Goal: Task Accomplishment & Management: Manage account settings

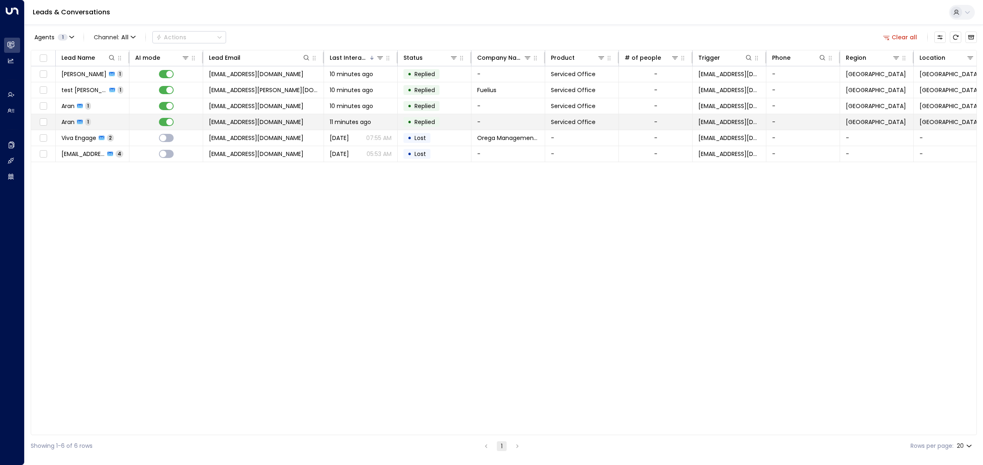
click at [250, 120] on span "mramarsanghera@gmail.com" at bounding box center [256, 122] width 95 height 8
click at [252, 104] on span "[EMAIL_ADDRESS][DOMAIN_NAME]" at bounding box center [256, 106] width 95 height 8
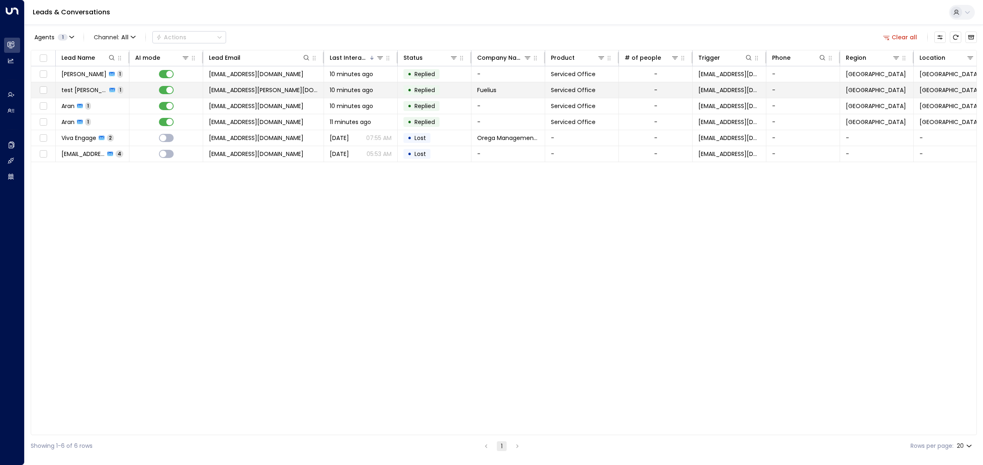
click at [253, 89] on span "denver.burke@fuelius.com" at bounding box center [263, 90] width 109 height 8
click at [253, 74] on span "amarsanghera@me.com" at bounding box center [256, 74] width 95 height 8
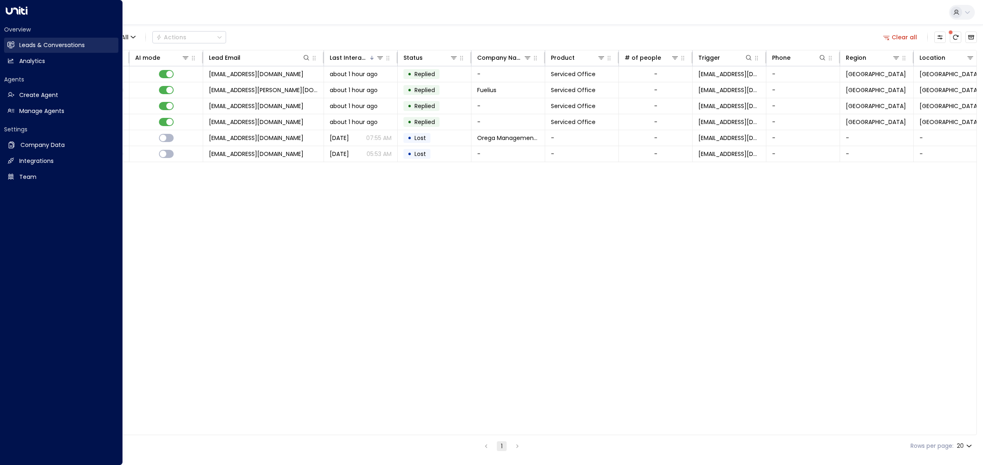
click at [34, 44] on h2 "Leads & Conversations" at bounding box center [52, 45] width 66 height 9
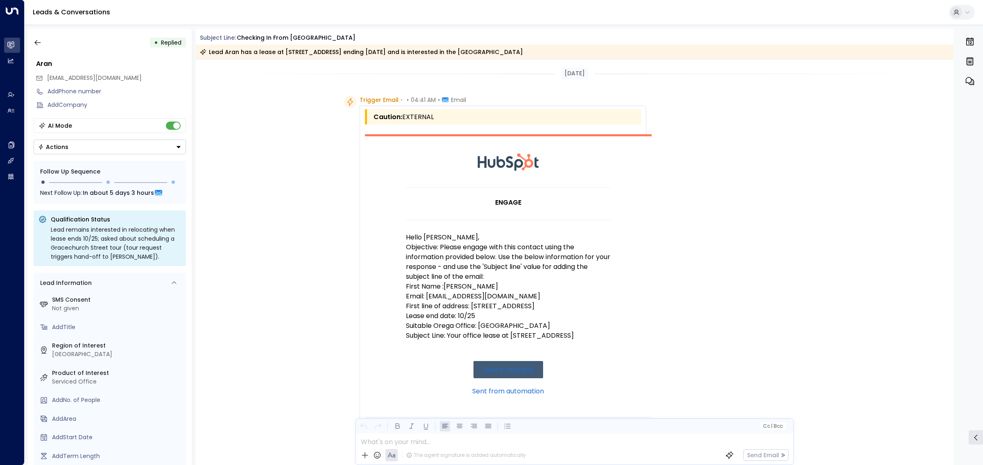
scroll to position [415, 0]
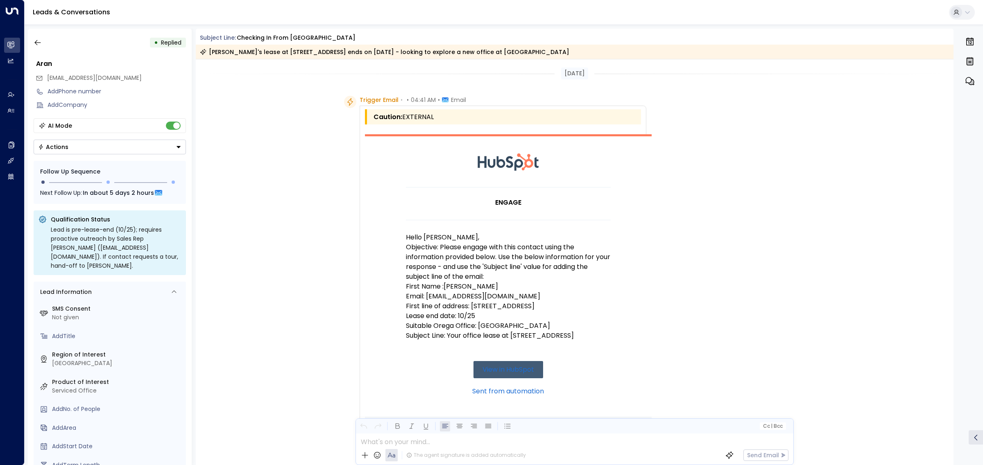
scroll to position [415, 0]
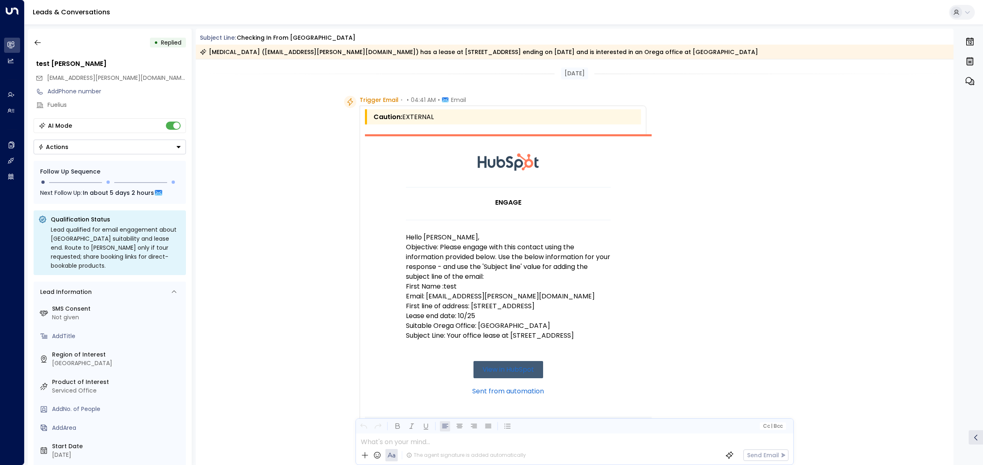
scroll to position [415, 0]
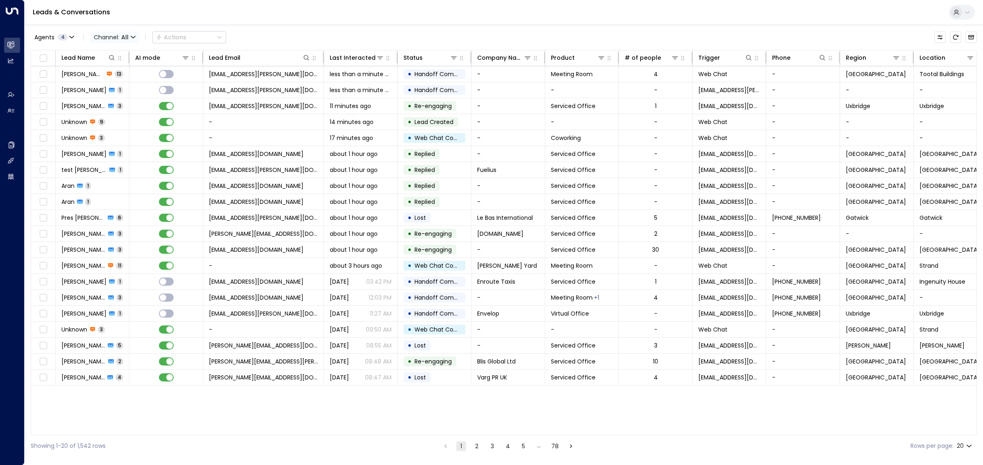
click at [130, 37] on span "Channel: All" at bounding box center [115, 37] width 48 height 11
click at [124, 114] on span "Web Chat" at bounding box center [115, 116] width 30 height 9
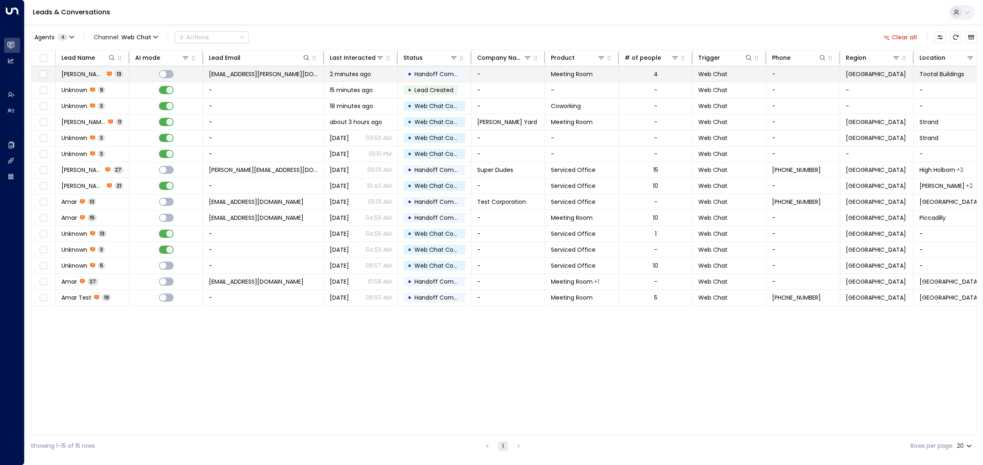
click at [421, 71] on span "Handoff Completed" at bounding box center [444, 74] width 58 height 8
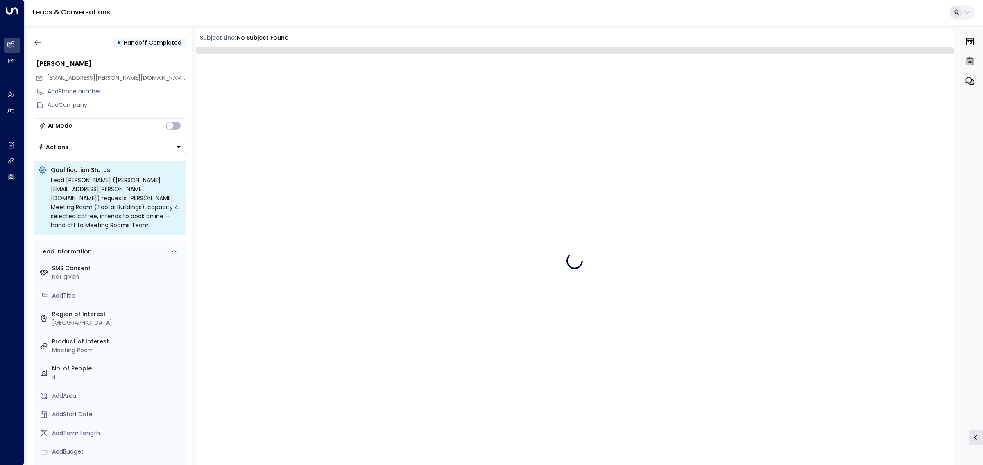
scroll to position [419, 0]
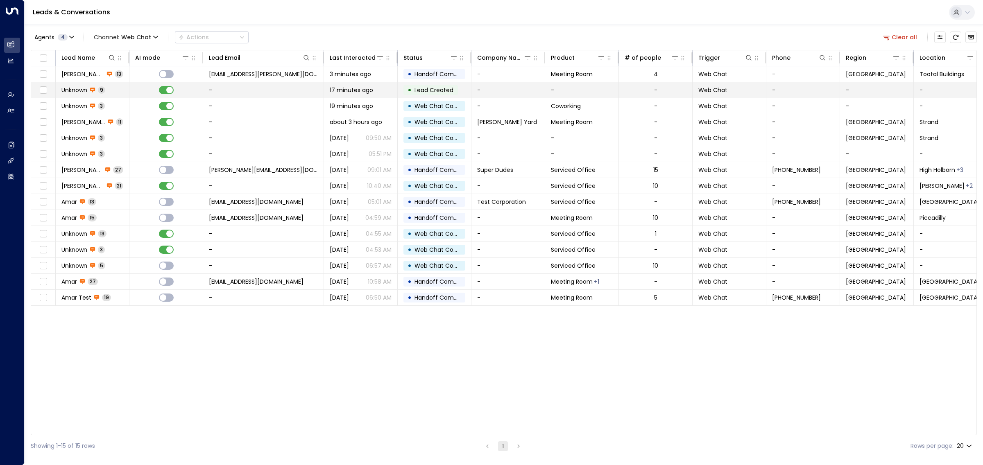
click at [369, 87] on span "17 minutes ago" at bounding box center [351, 90] width 43 height 8
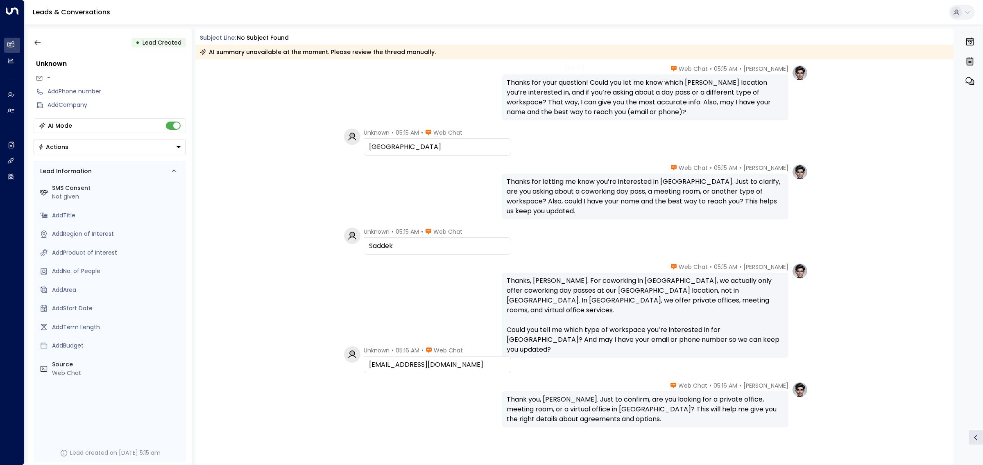
scroll to position [145, 0]
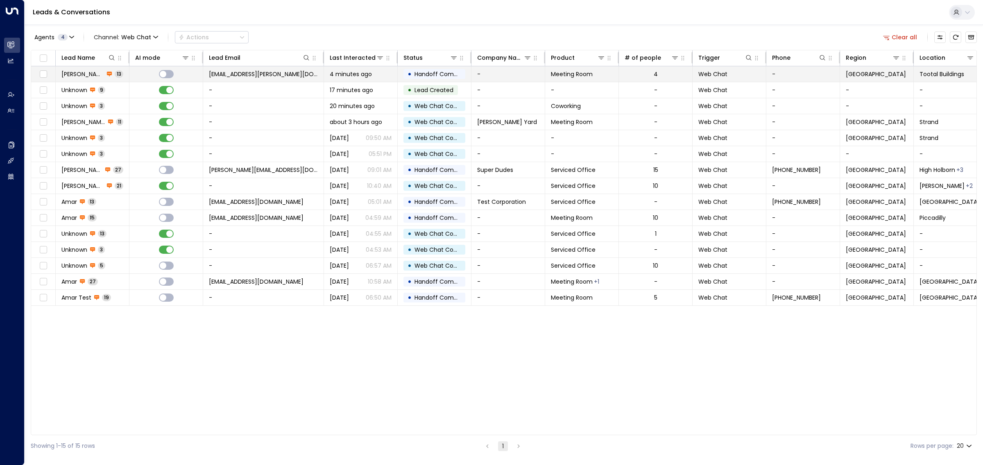
click at [332, 77] on span "4 minutes ago" at bounding box center [351, 74] width 42 height 8
